Goal: Task Accomplishment & Management: Use online tool/utility

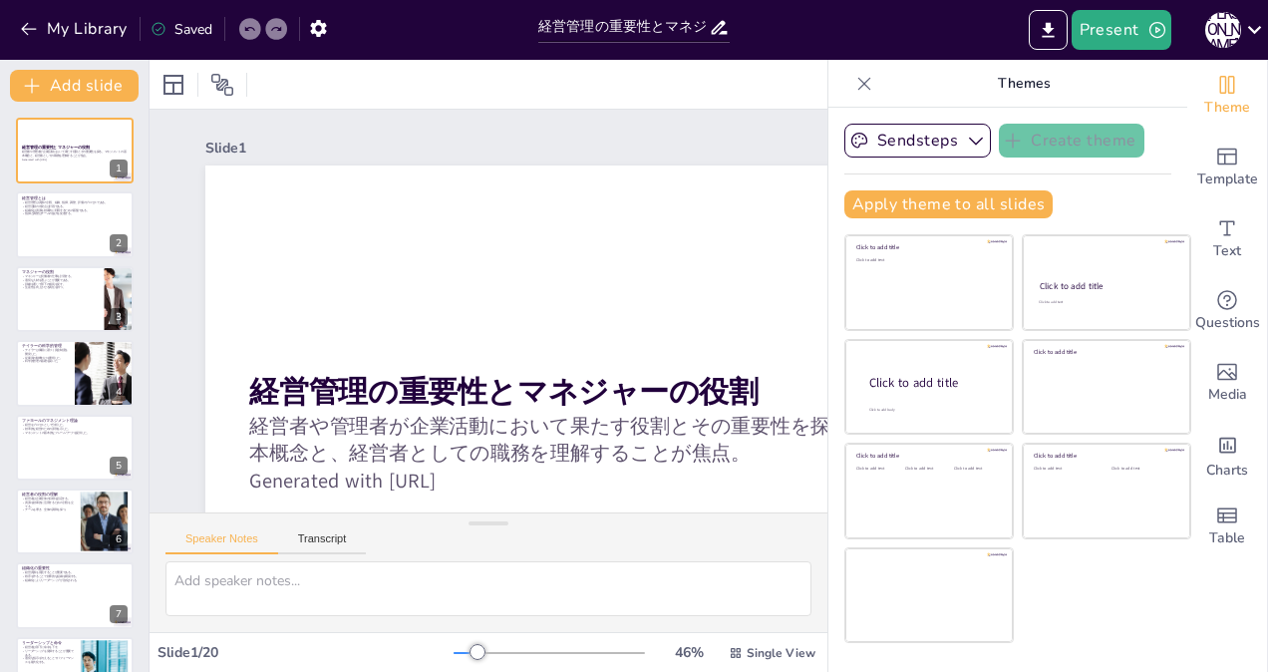
checkbox input "true"
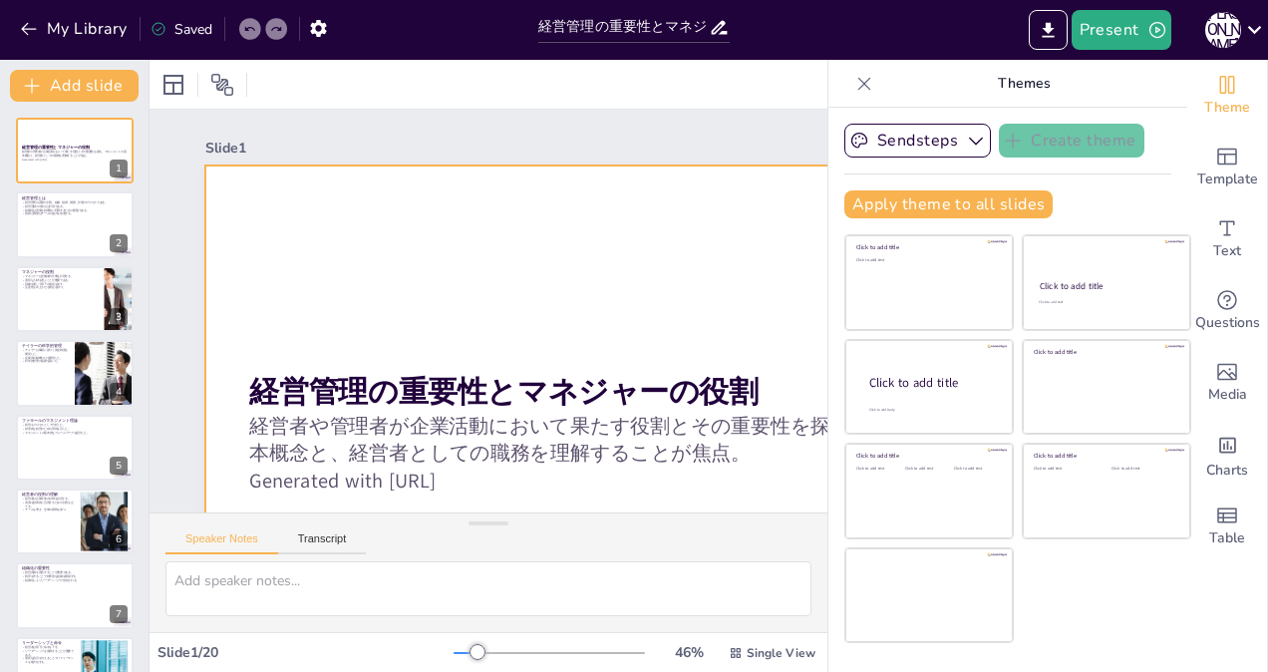
checkbox input "true"
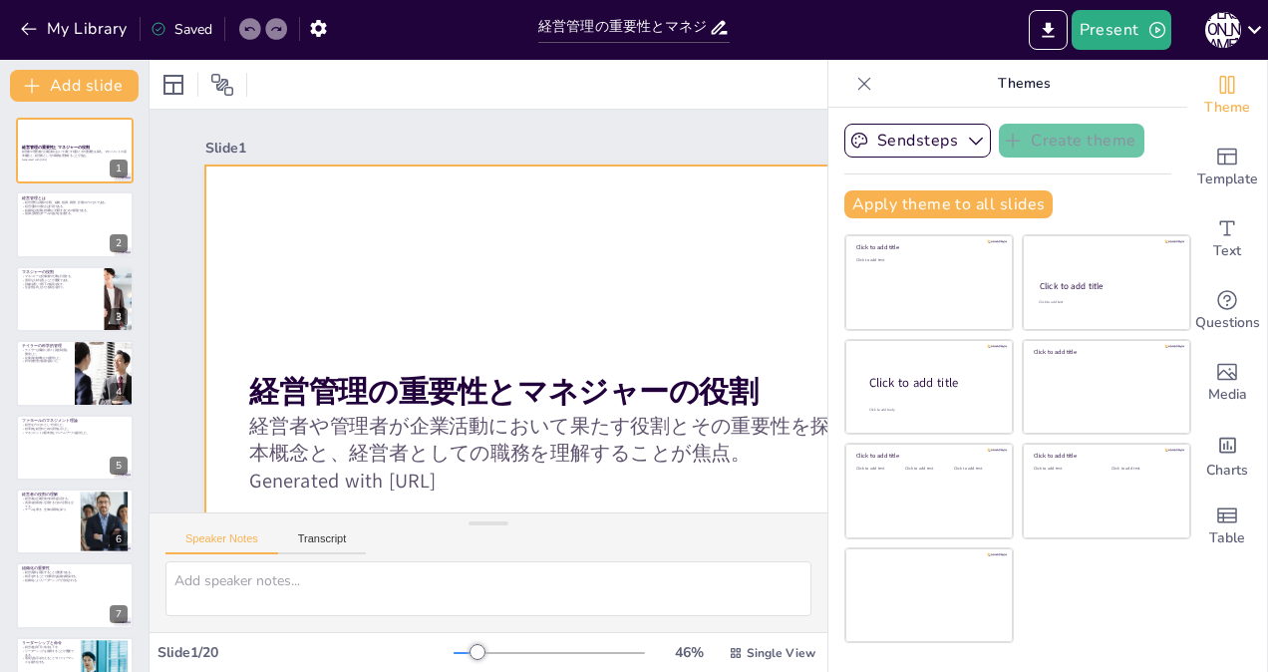
checkbox input "true"
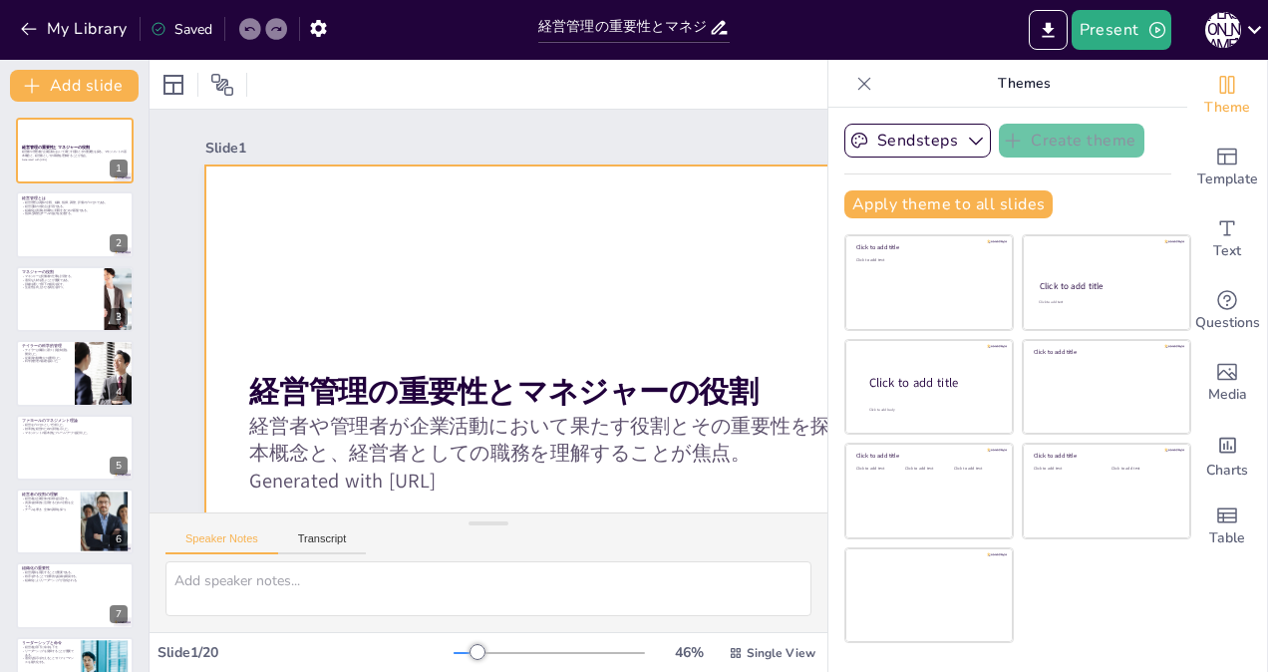
checkbox input "true"
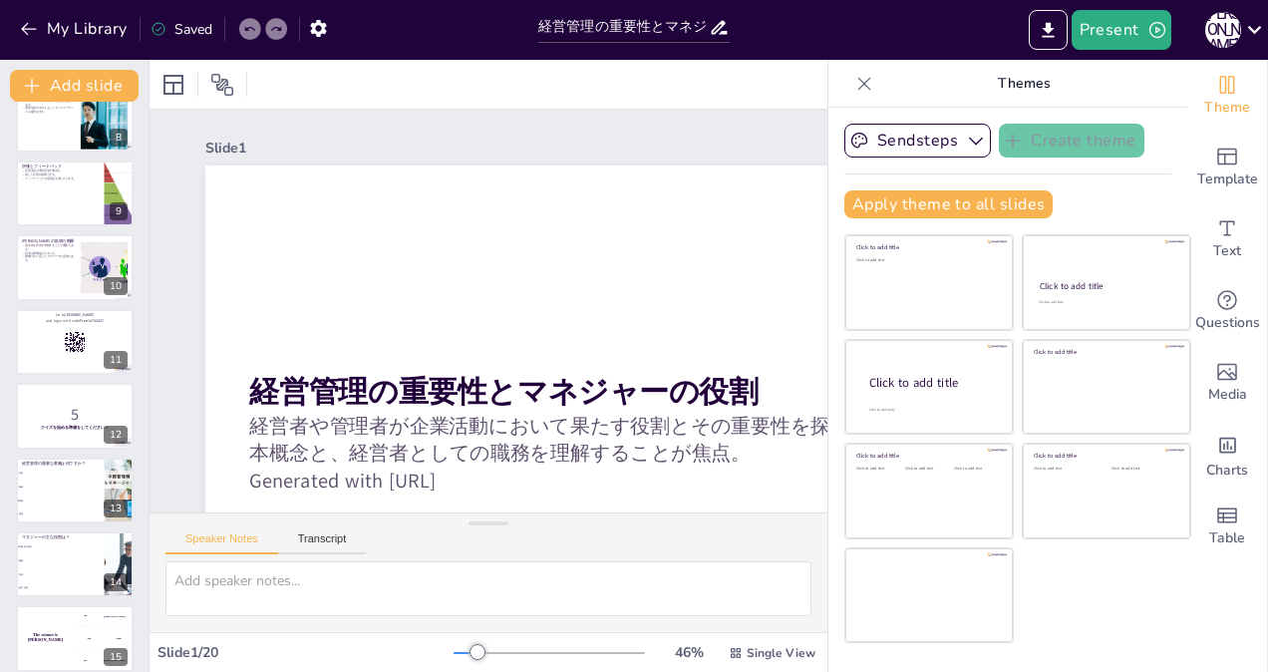
scroll to position [565, 0]
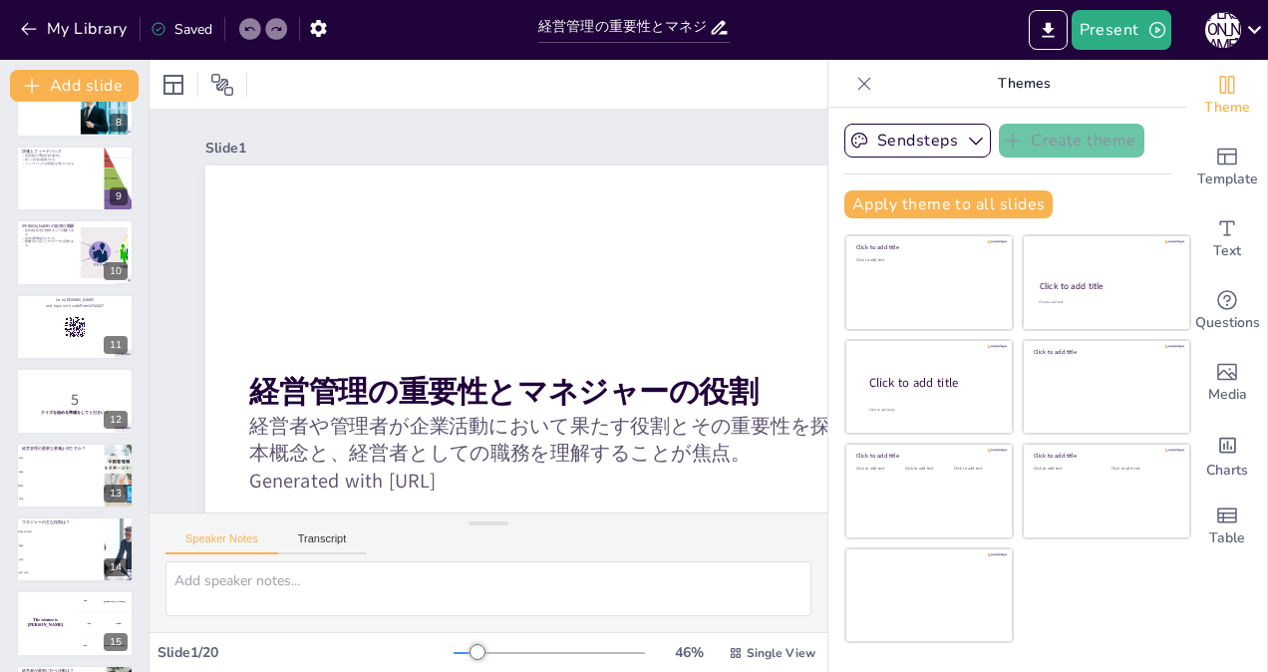
checkbox input "true"
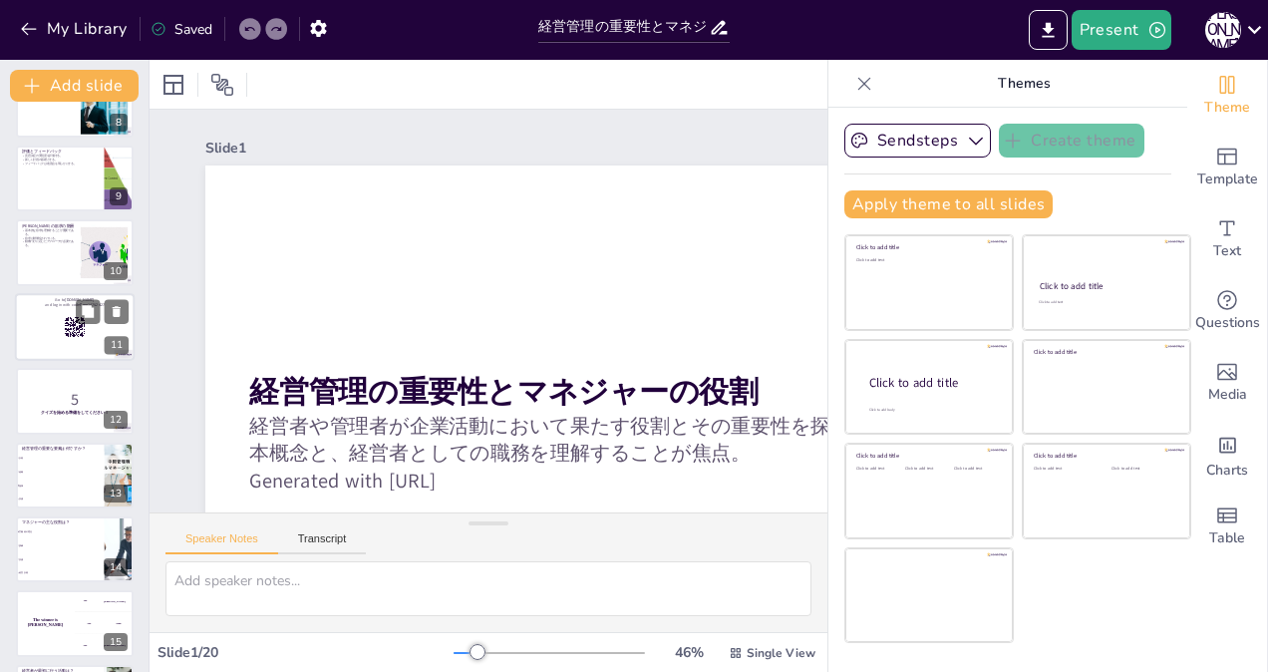
checkbox input "true"
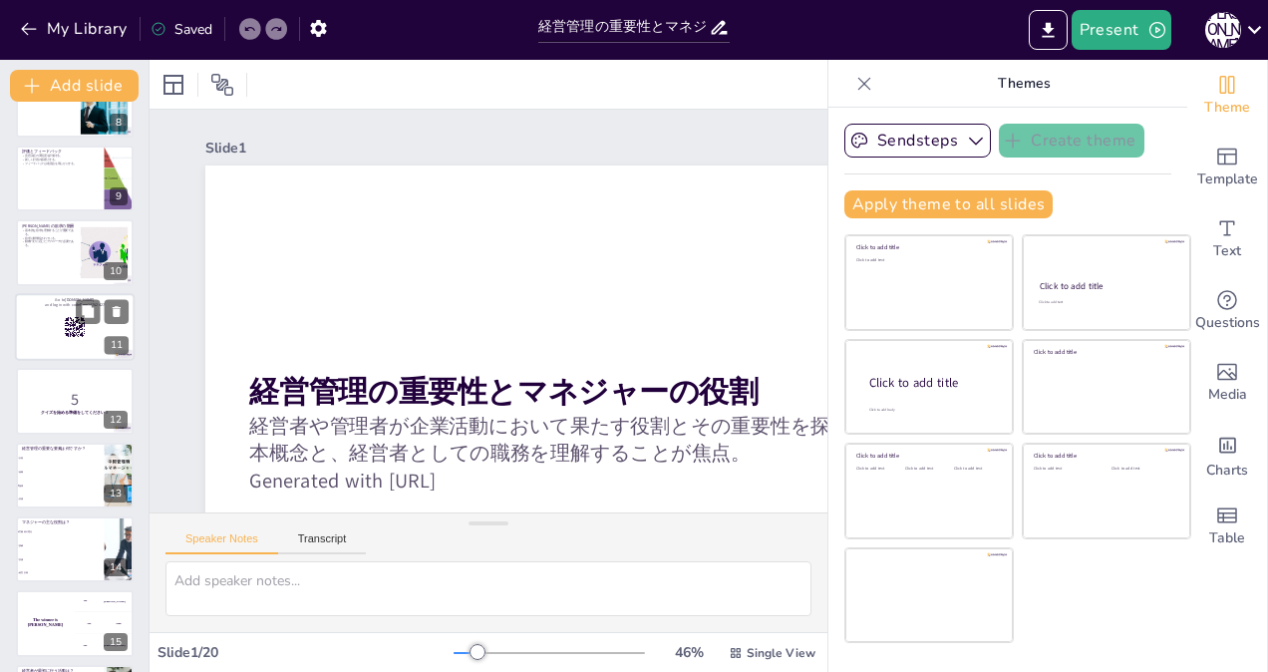
checkbox input "true"
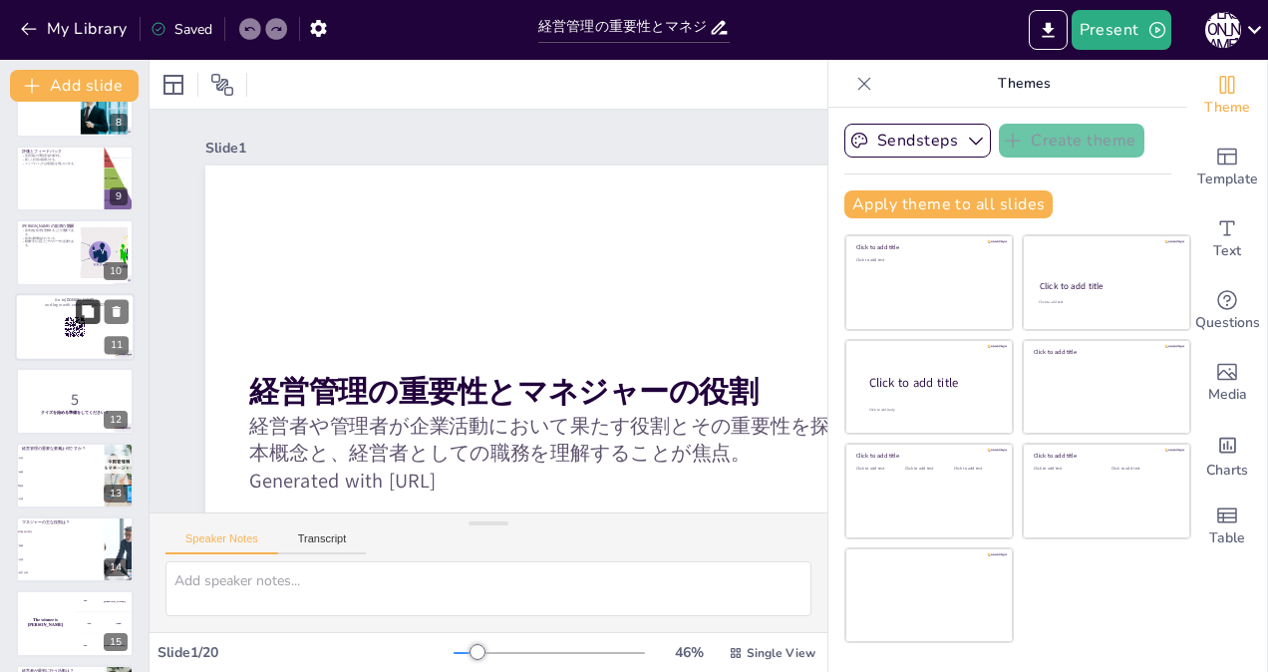
checkbox input "true"
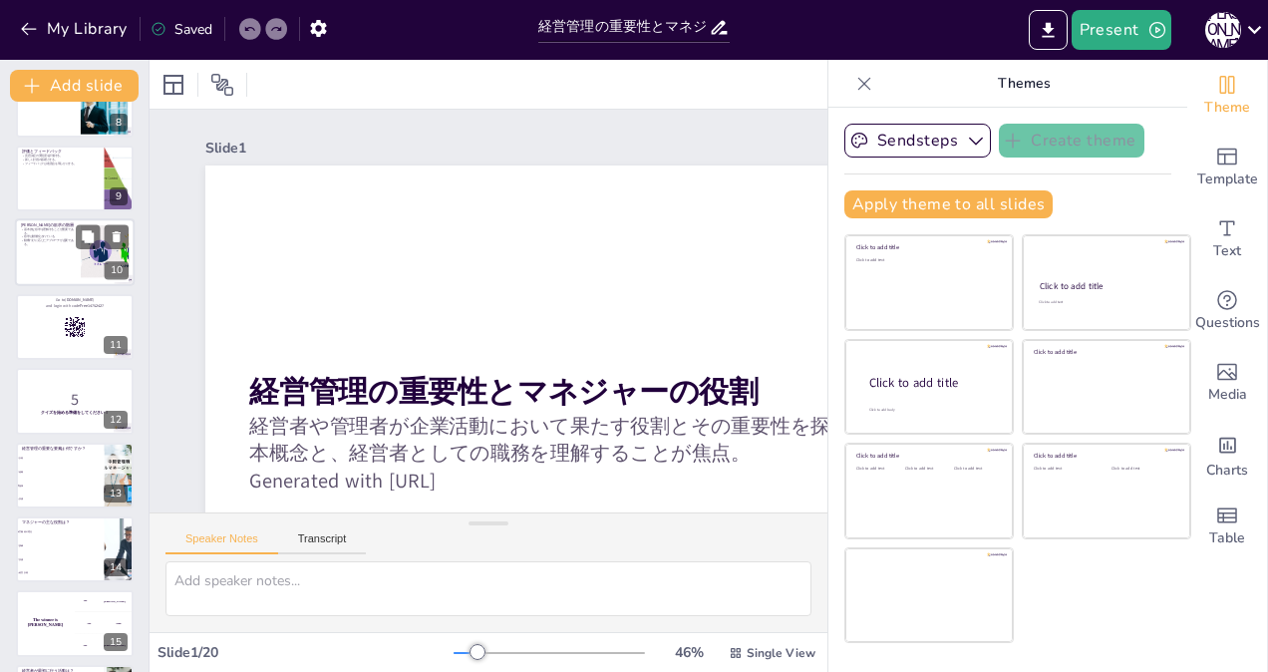
checkbox input "true"
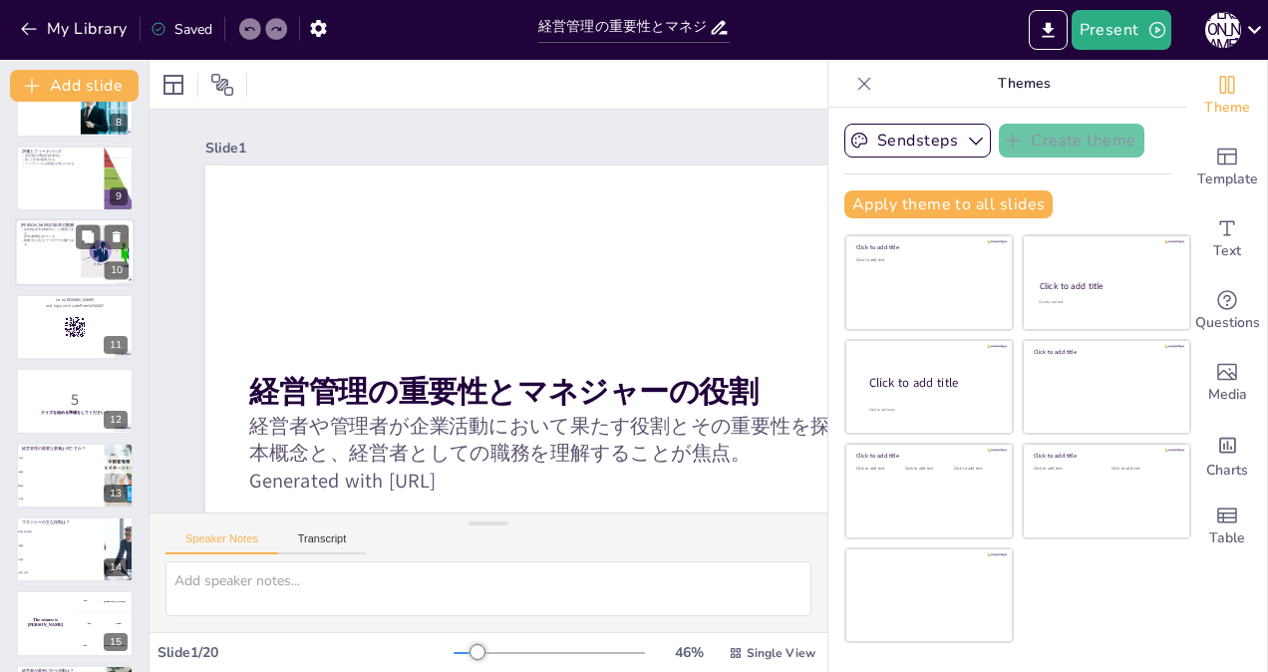
click at [49, 261] on div at bounding box center [75, 253] width 120 height 68
checkbox input "true"
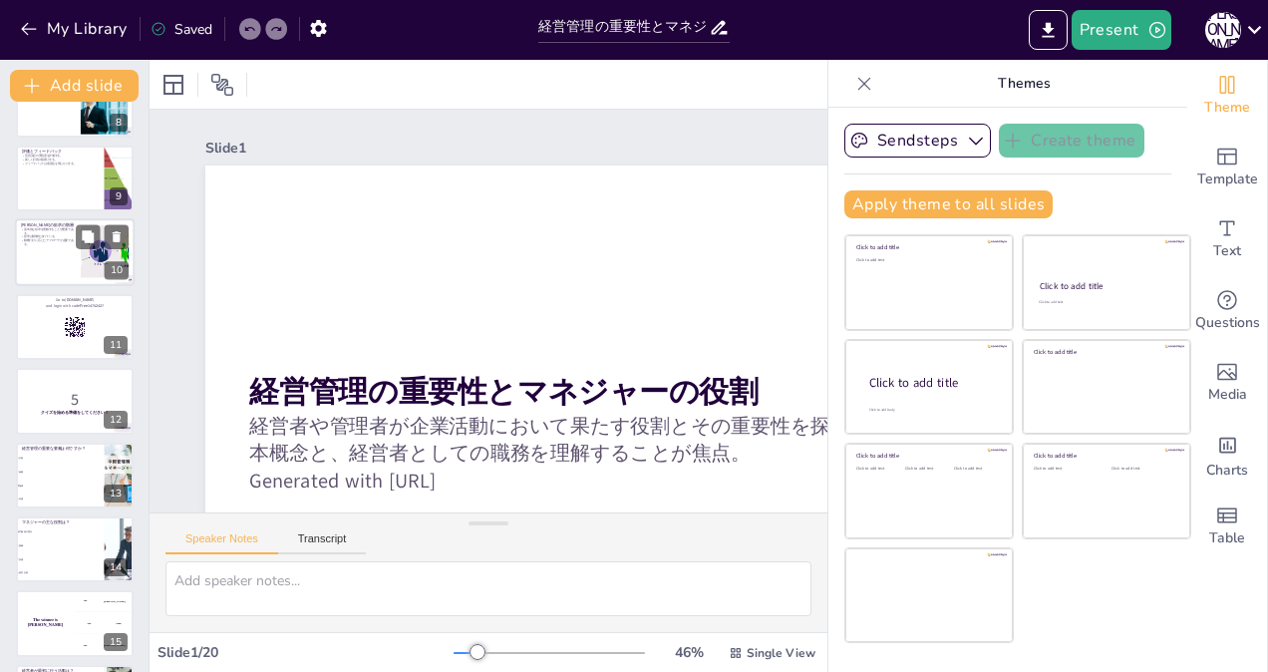
checkbox input "true"
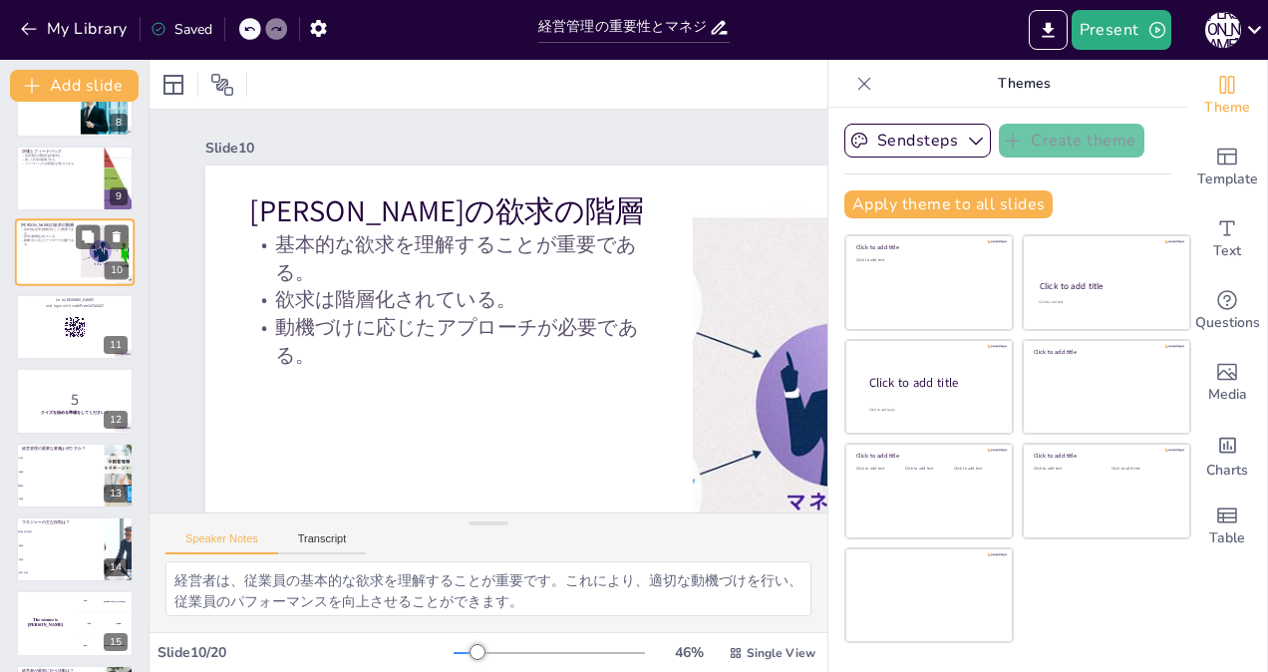
scroll to position [431, 0]
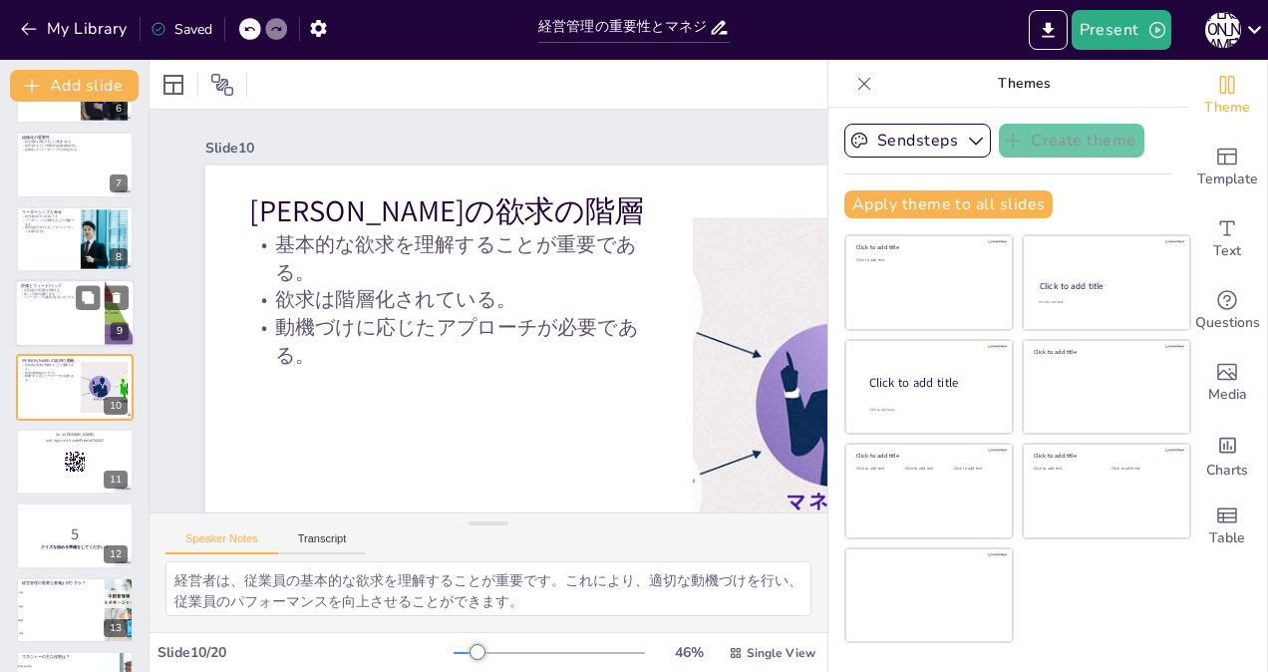
checkbox input "true"
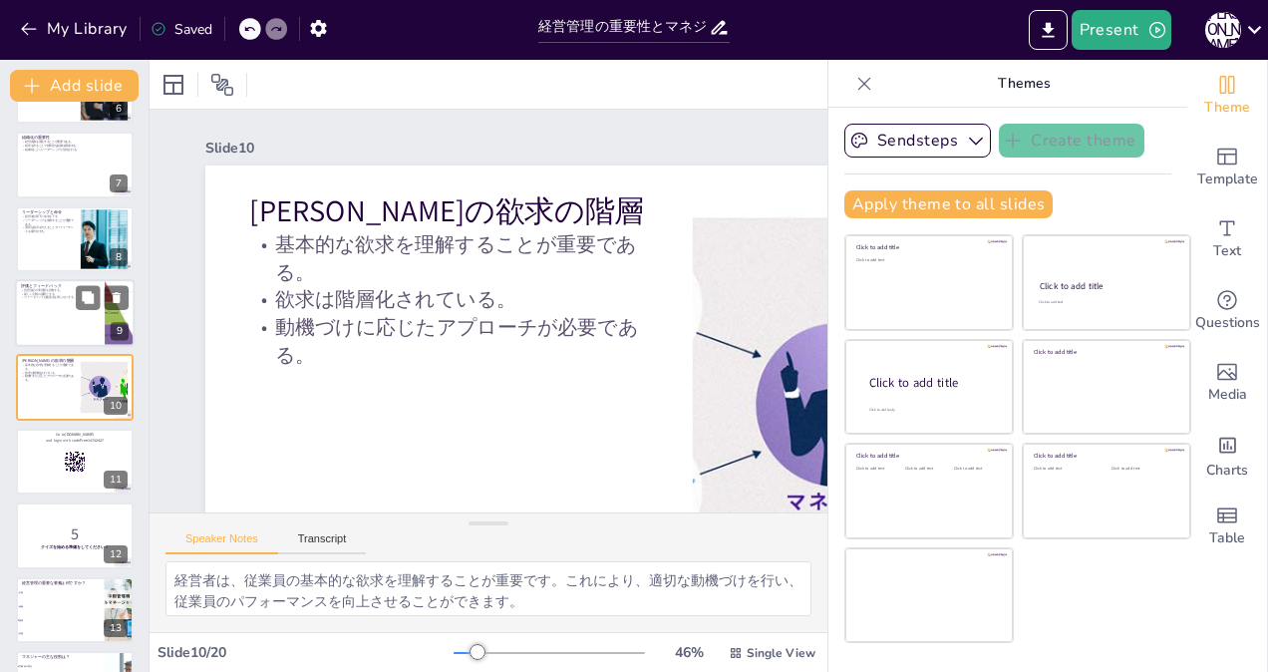
checkbox input "true"
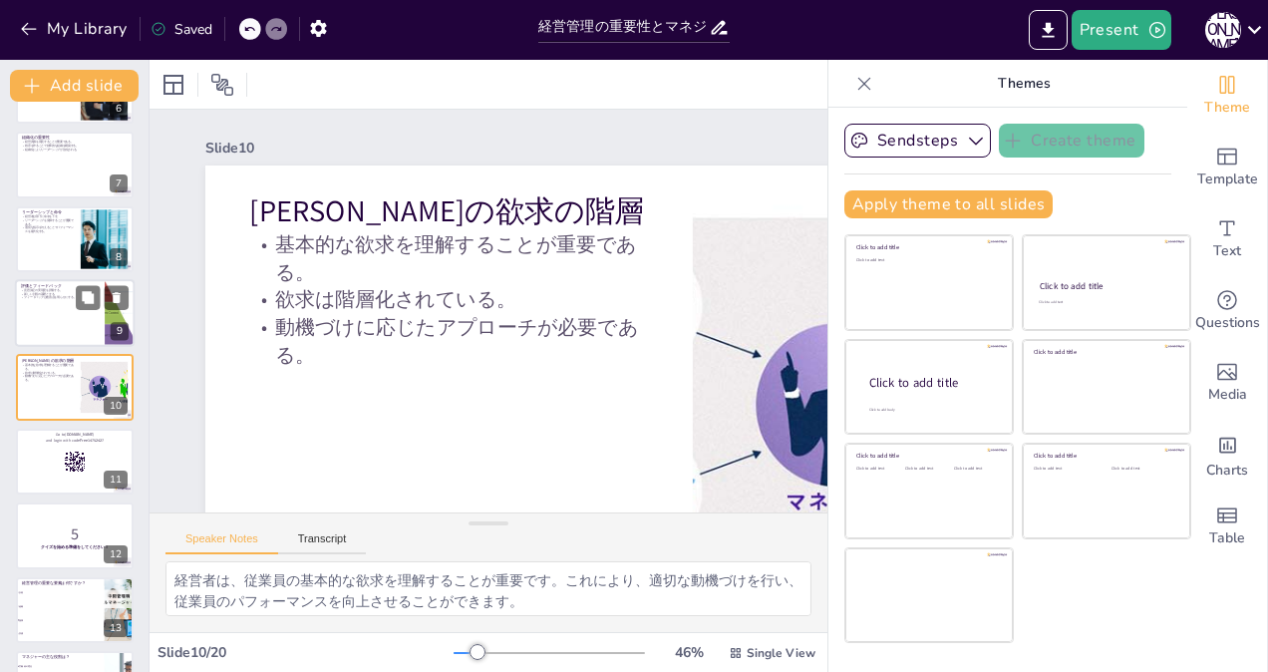
checkbox input "true"
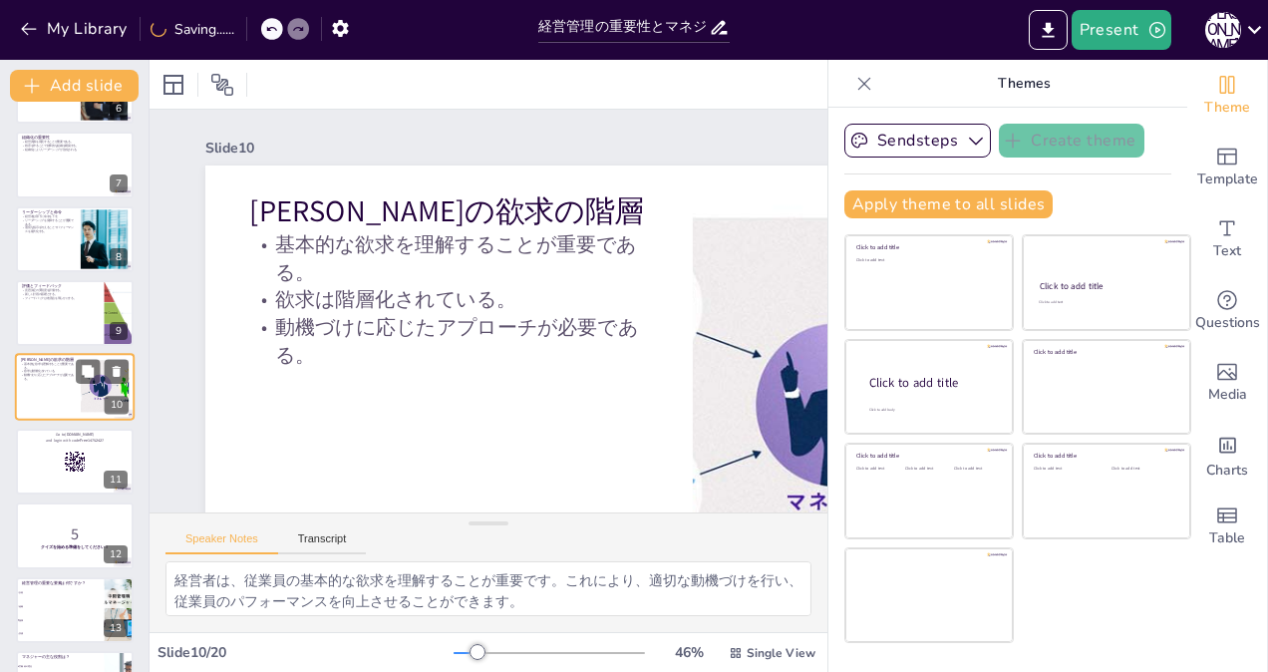
checkbox input "true"
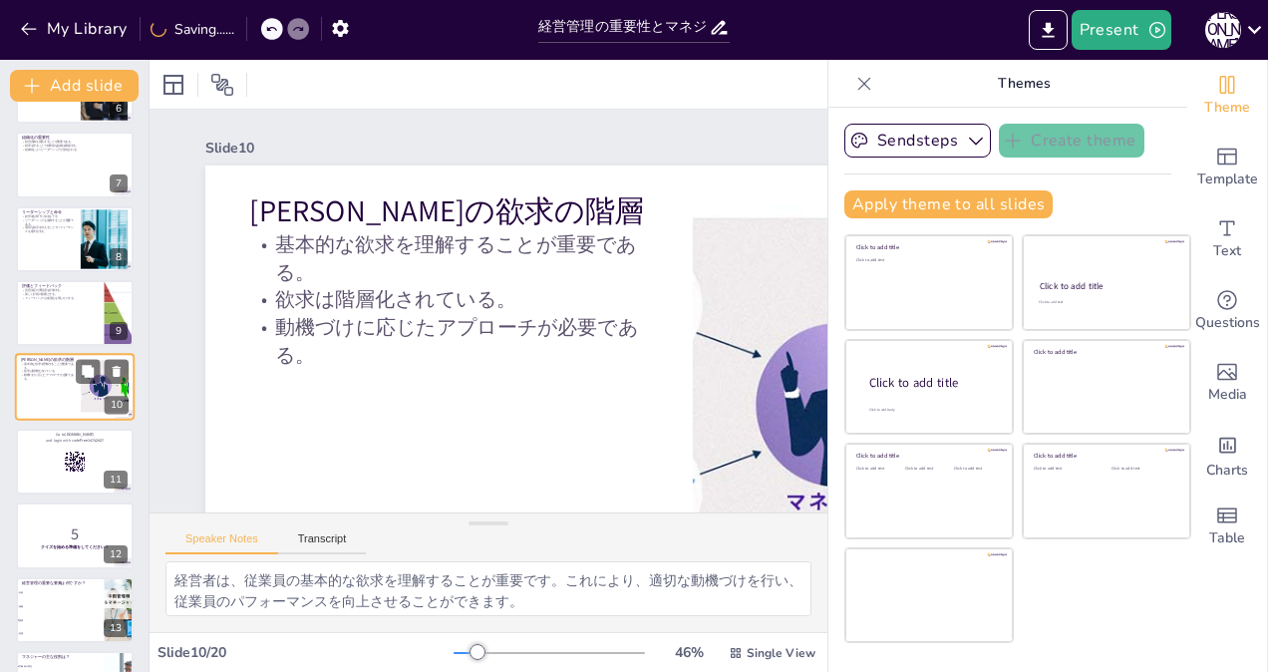
checkbox input "true"
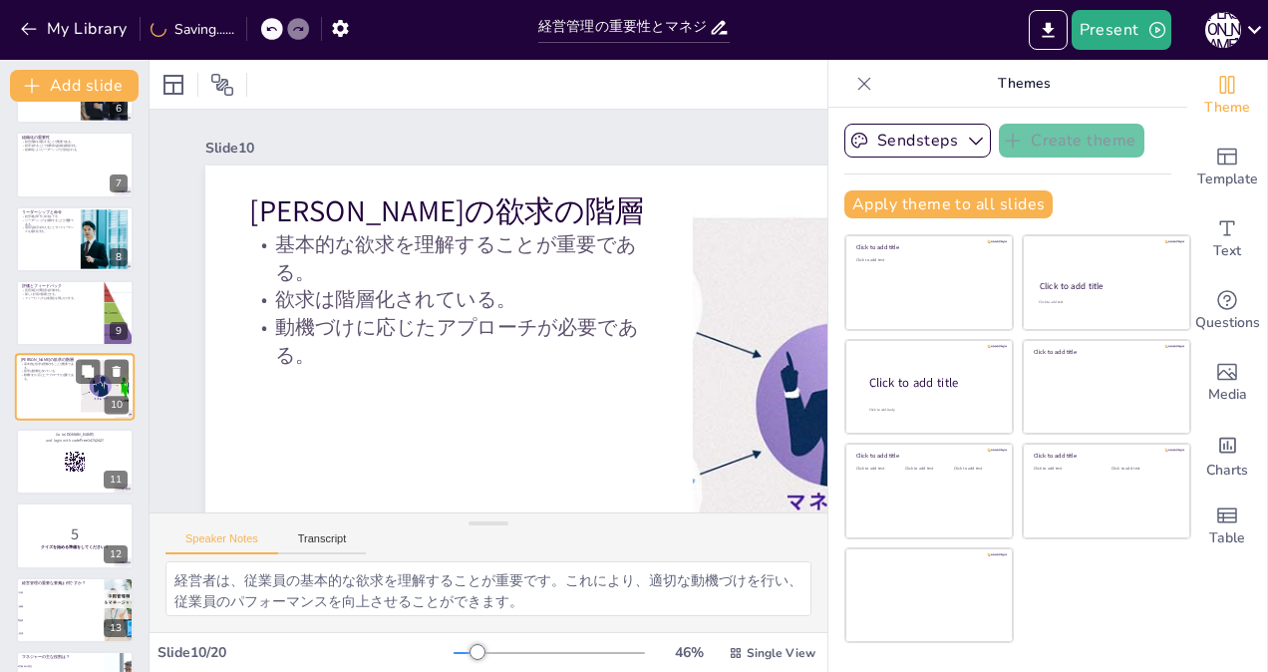
checkbox input "true"
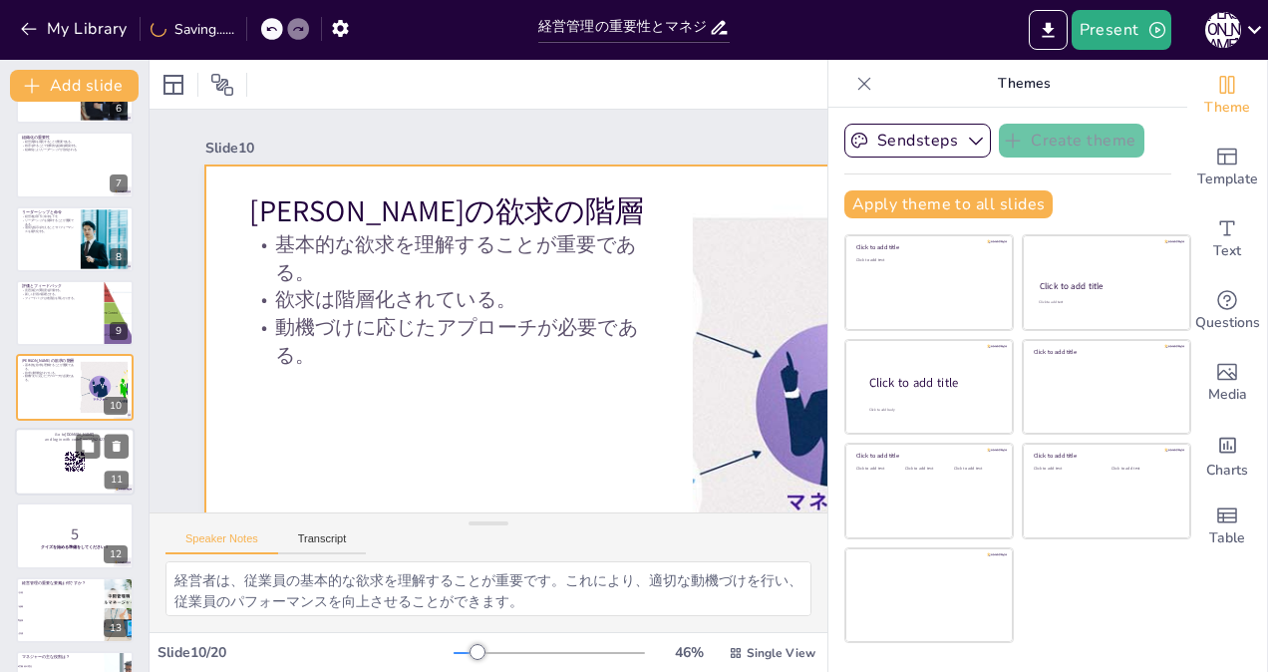
checkbox input "true"
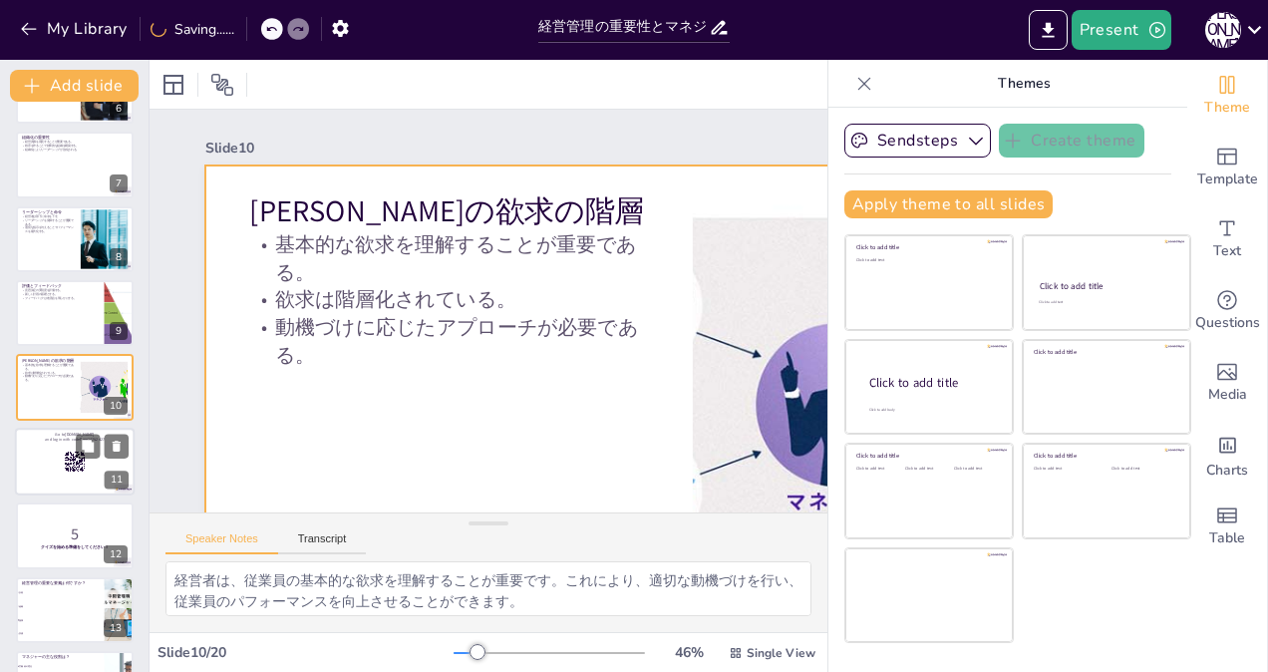
checkbox input "true"
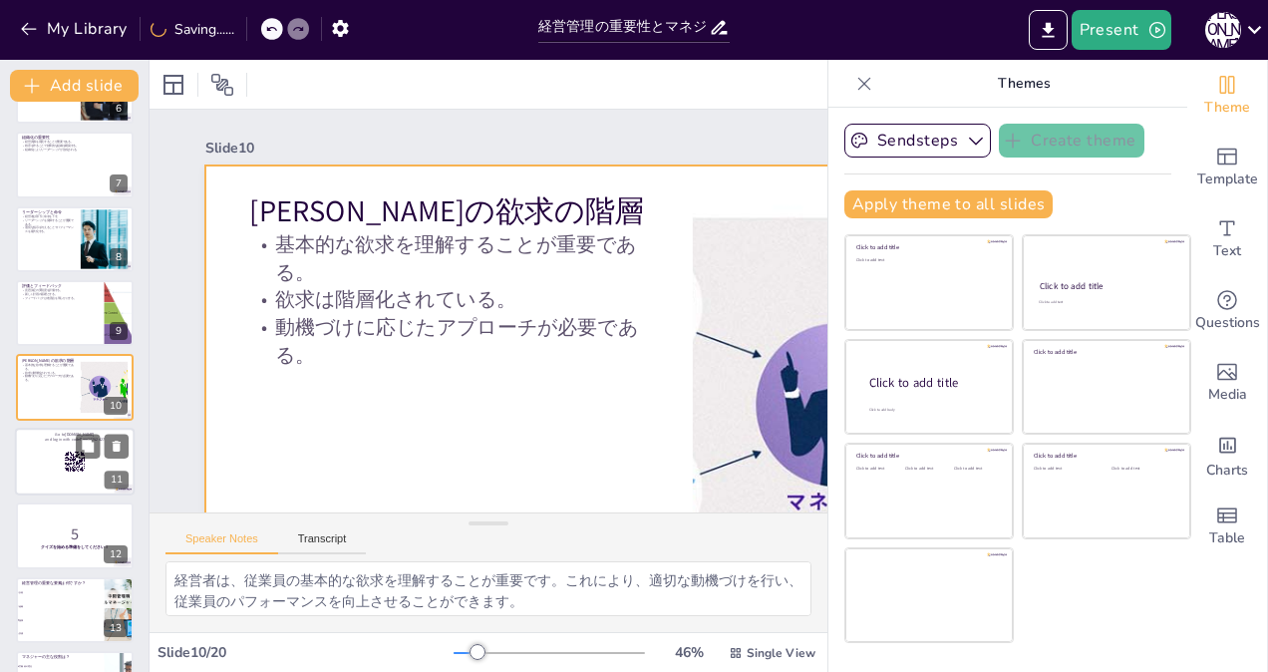
checkbox input "true"
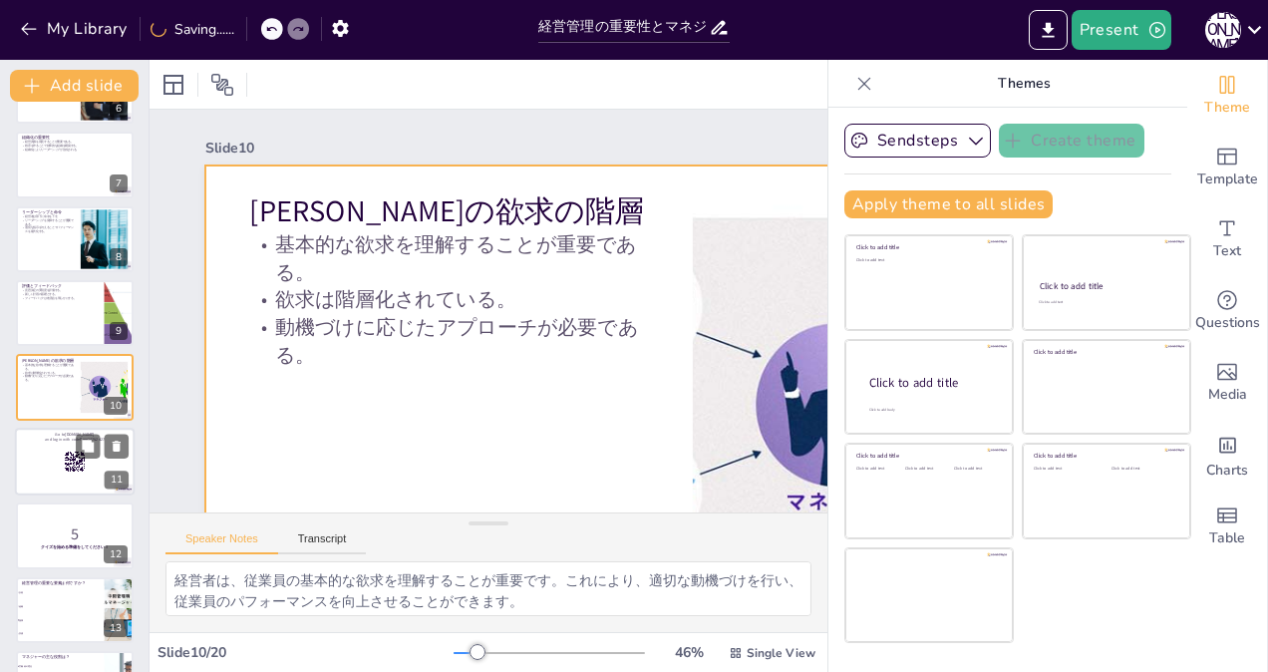
checkbox input "true"
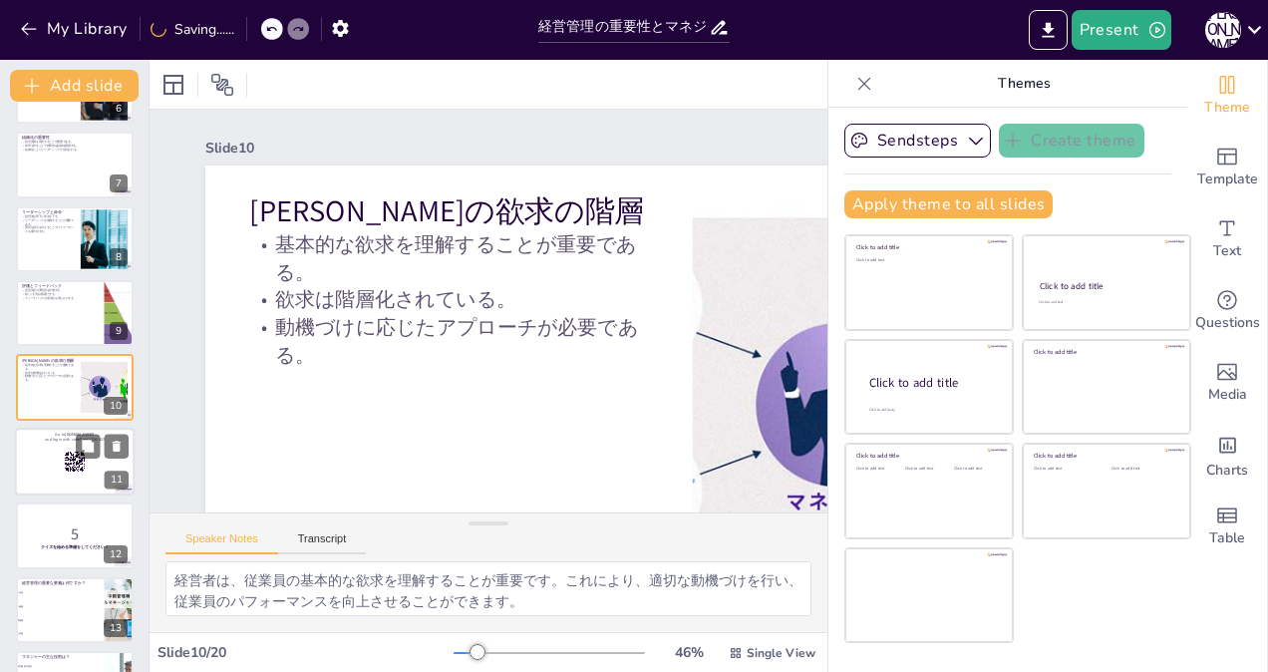
checkbox input "true"
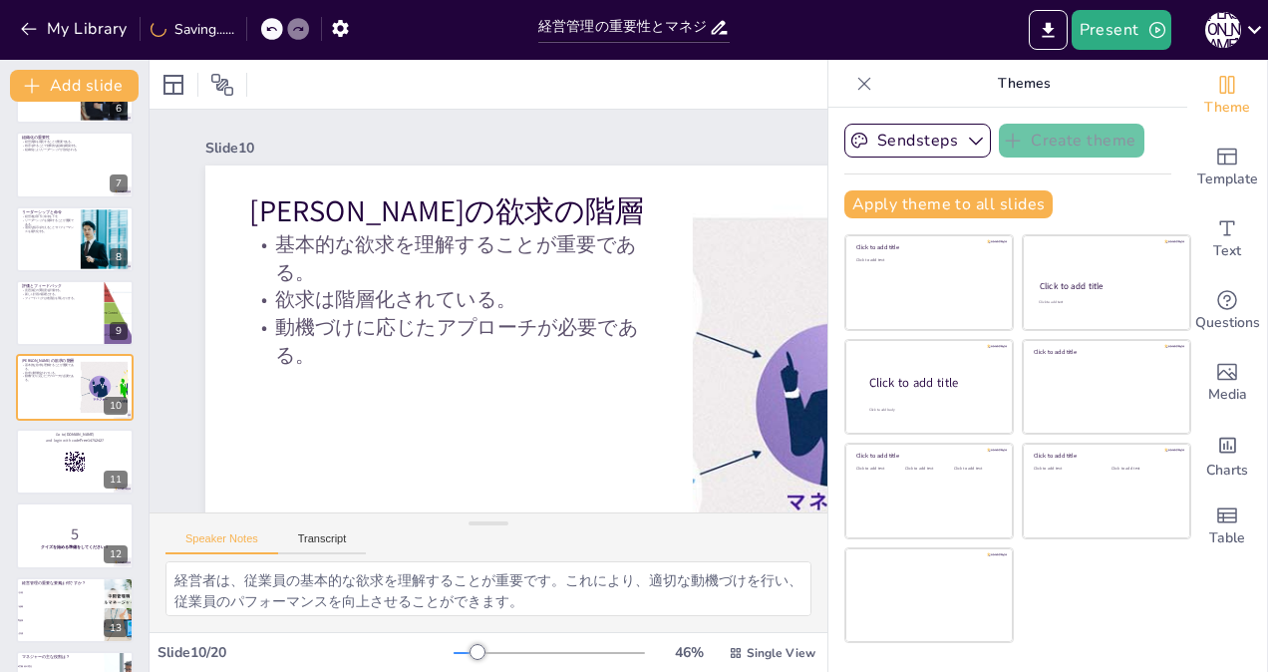
checkbox input "true"
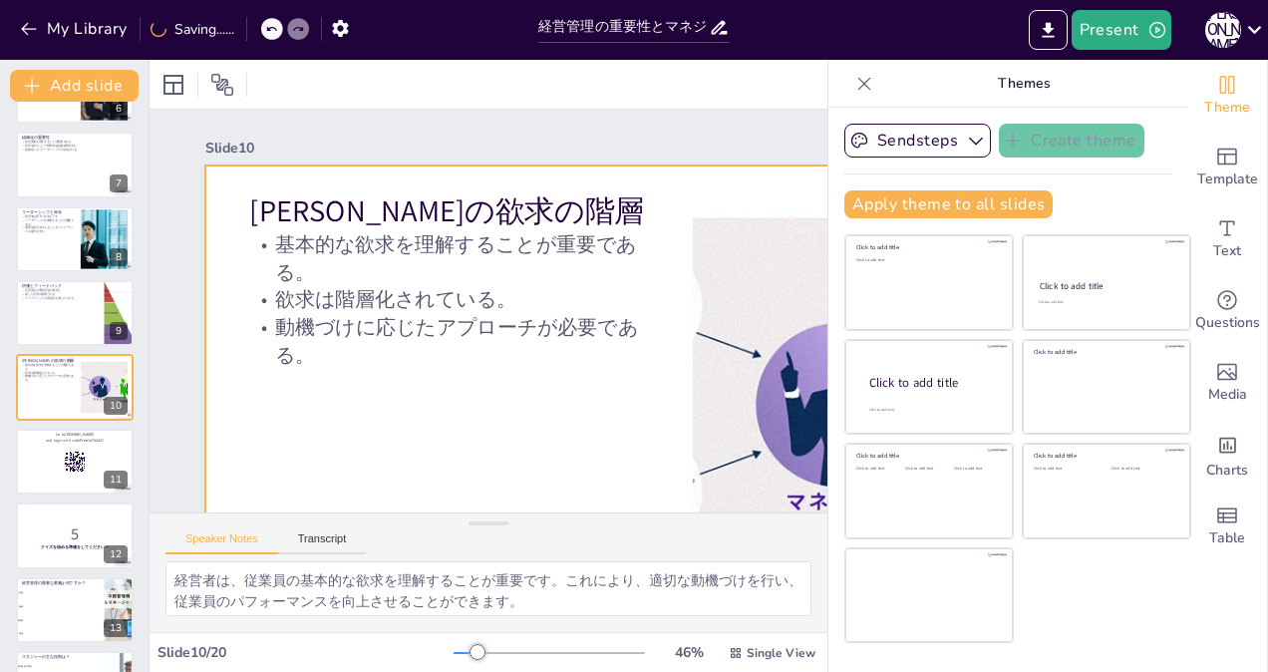
checkbox input "true"
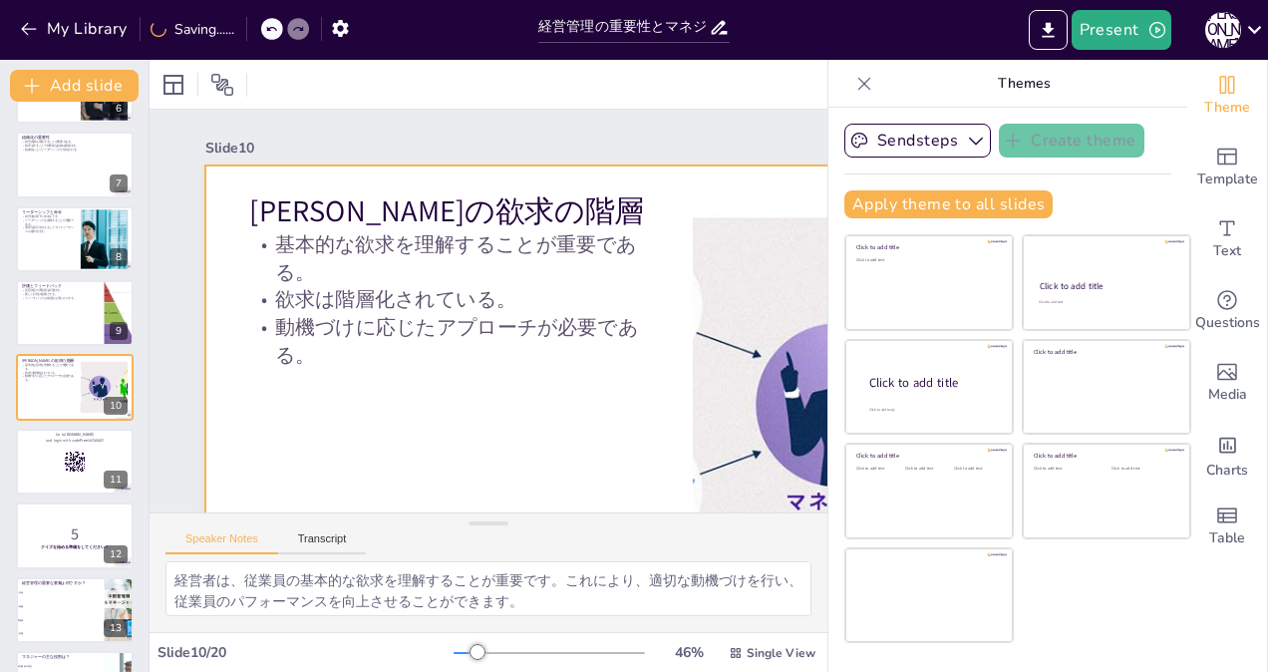
checkbox input "true"
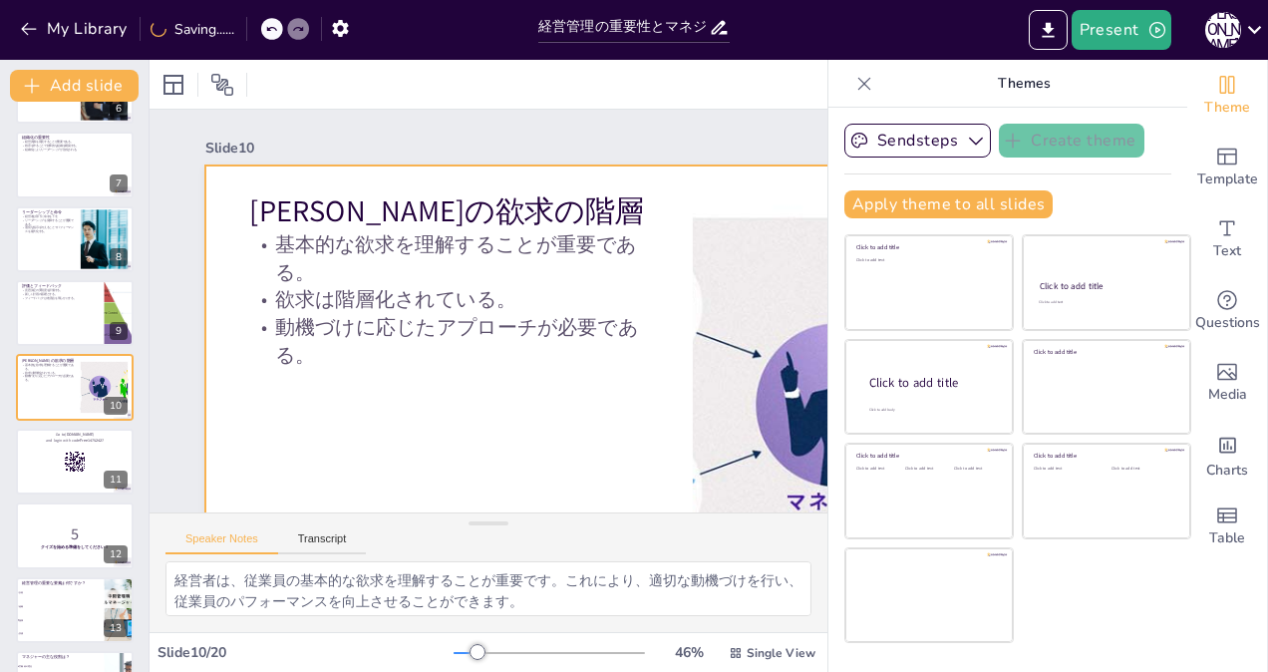
checkbox input "true"
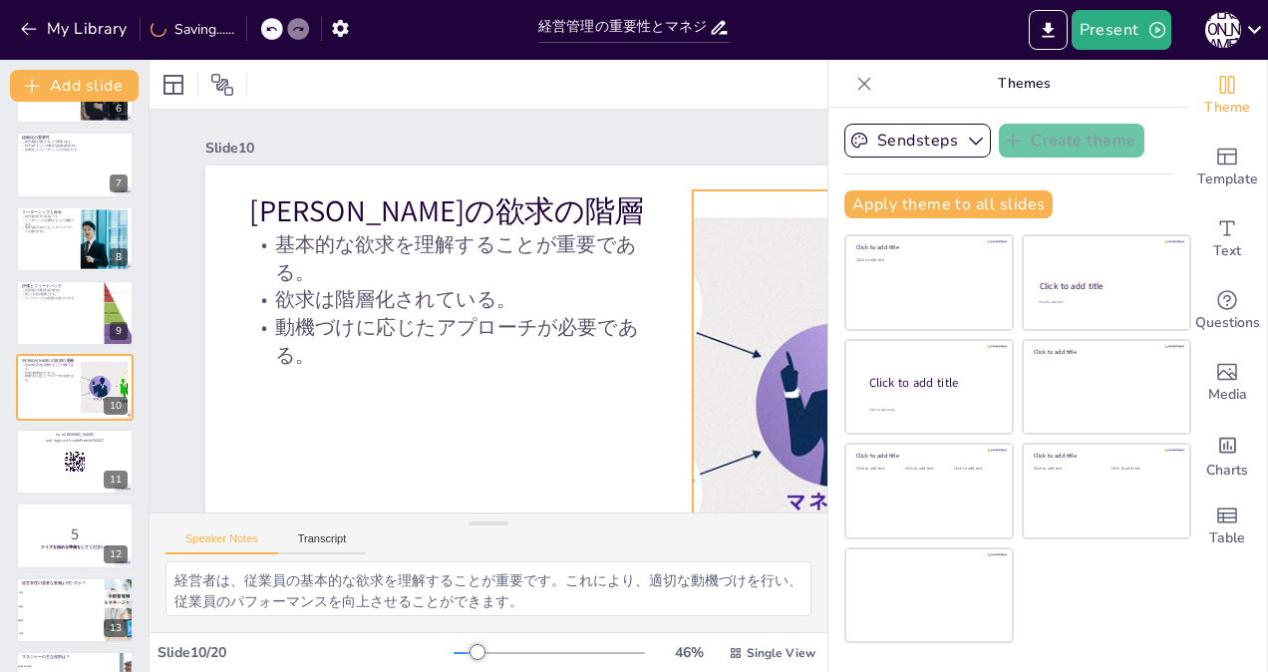
checkbox input "true"
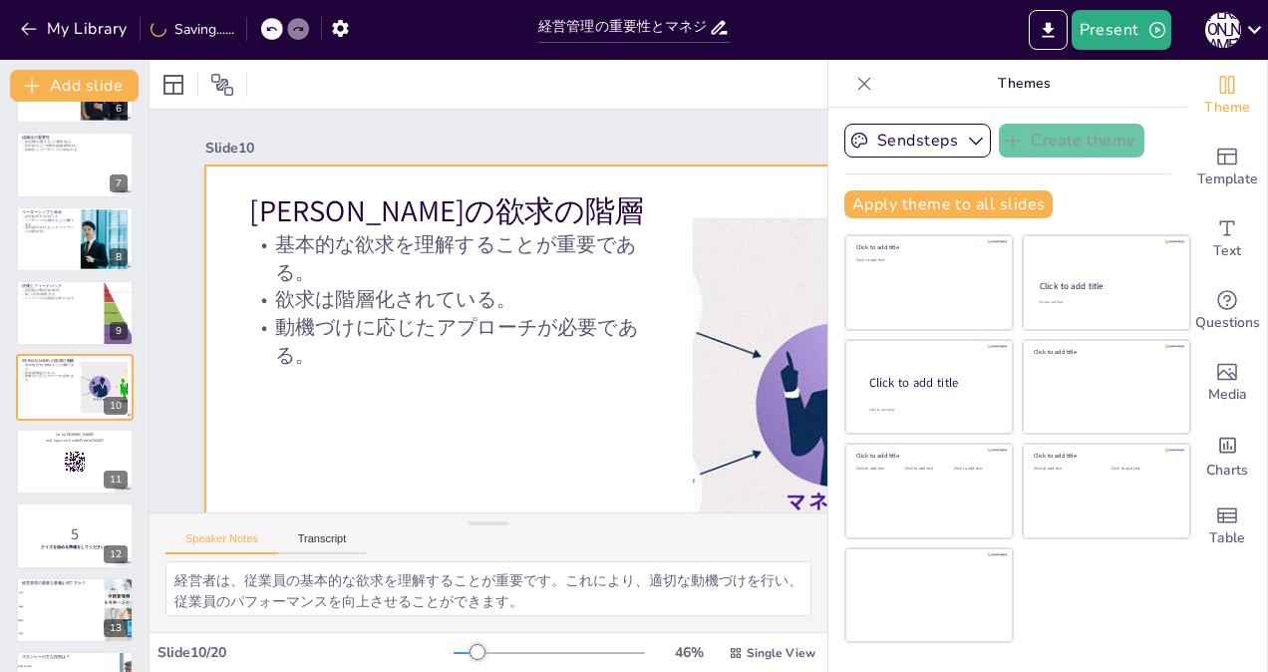
checkbox input "true"
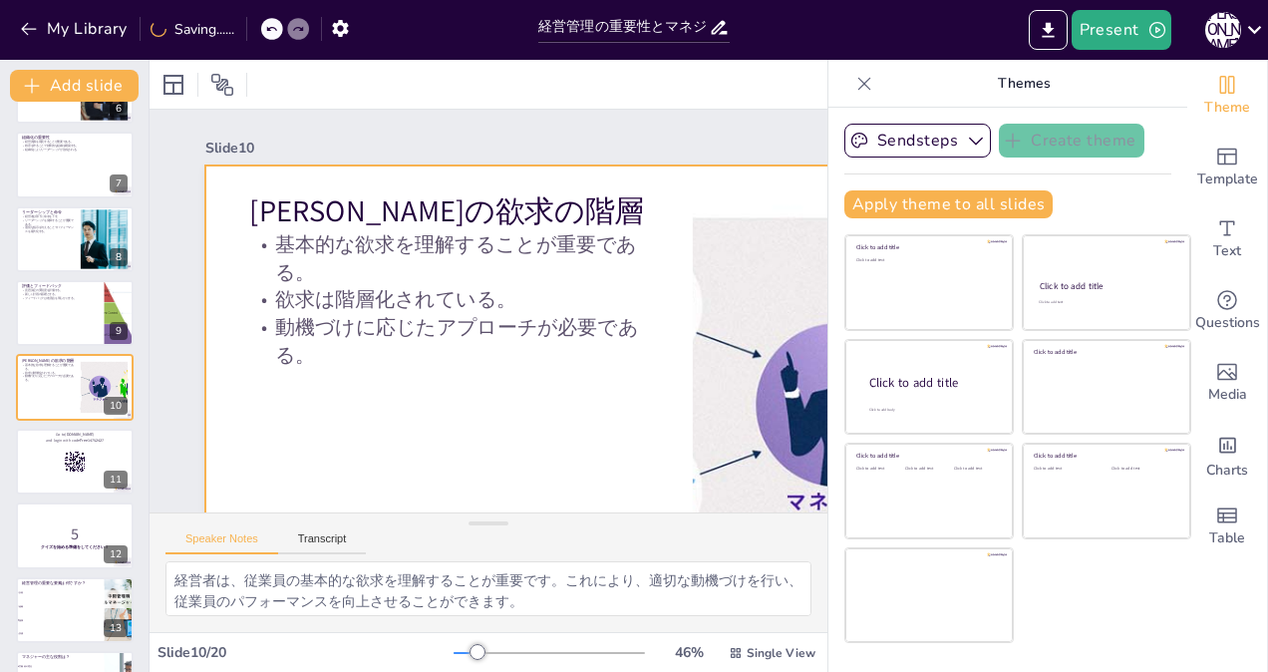
checkbox input "true"
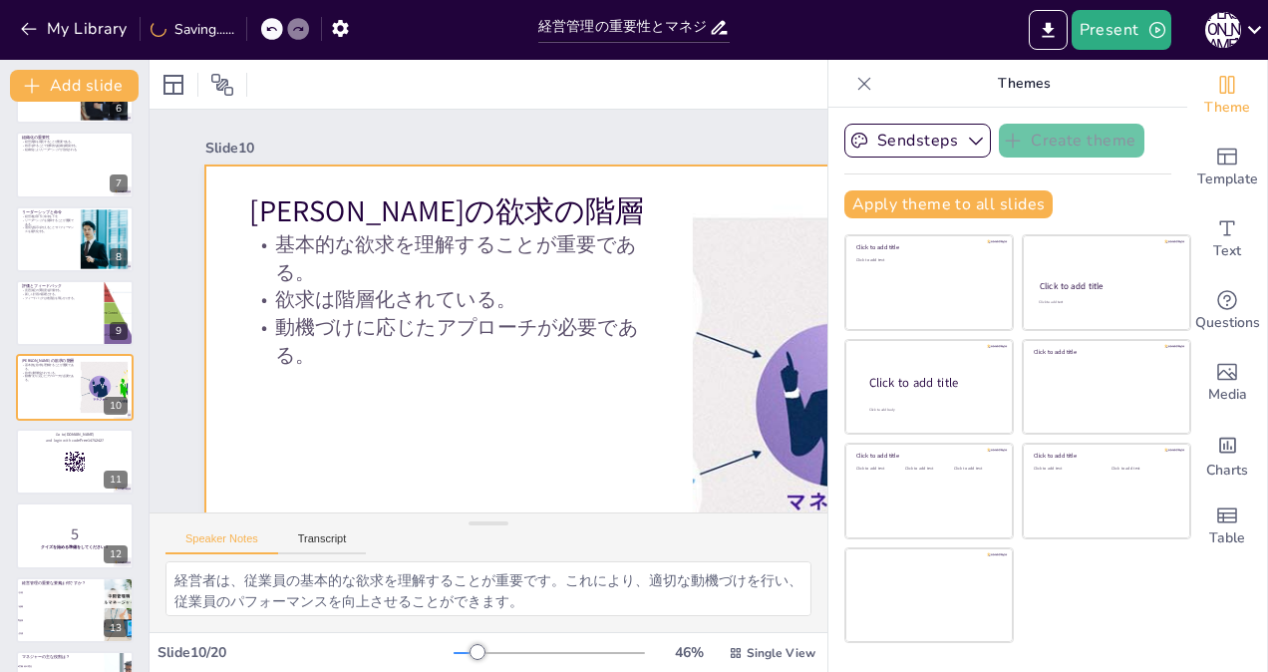
checkbox input "true"
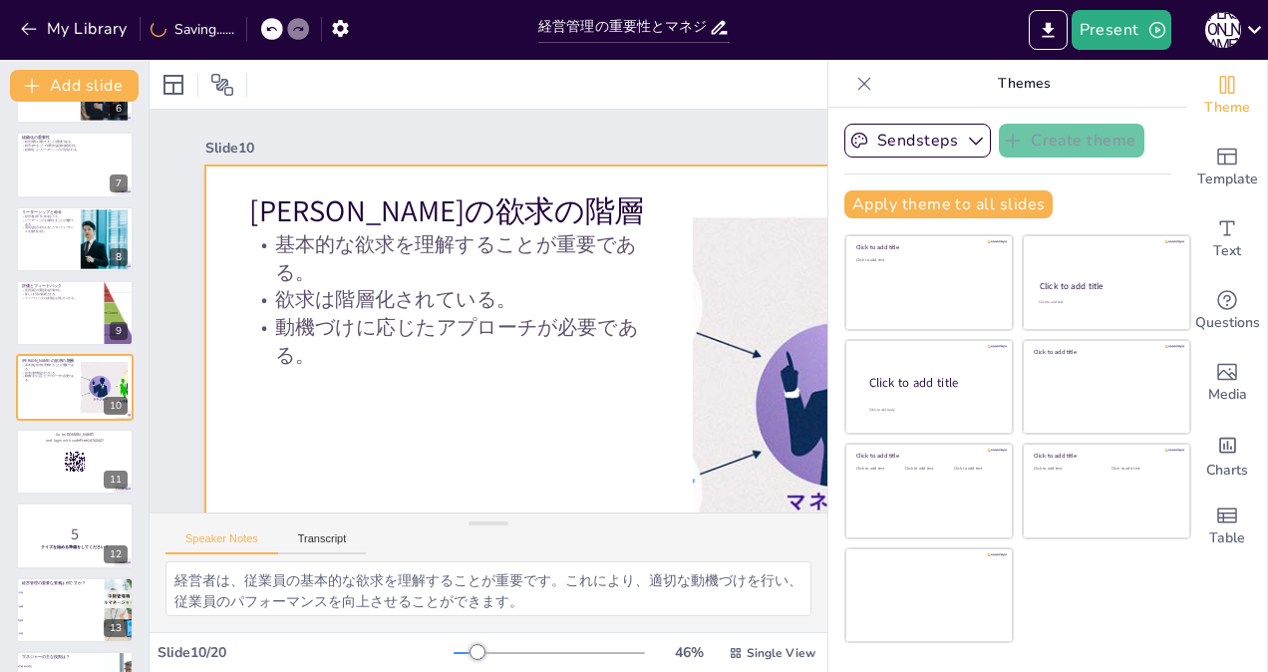
checkbox input "true"
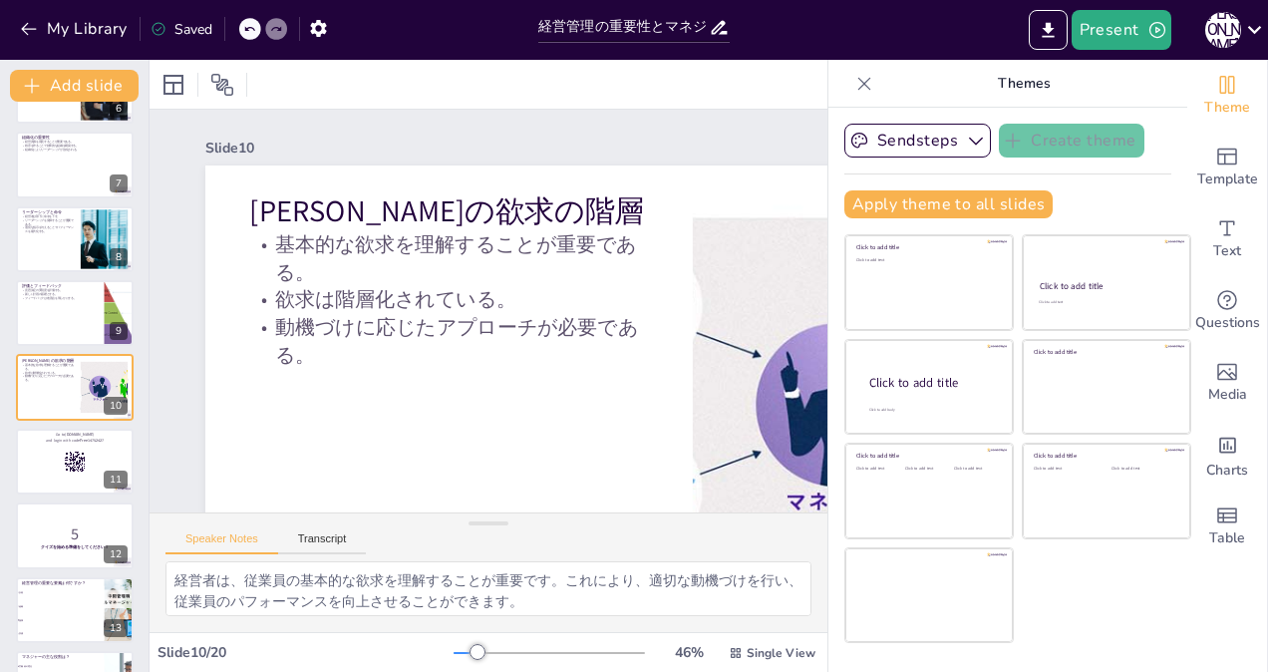
checkbox input "true"
